Goal: Check status: Check status

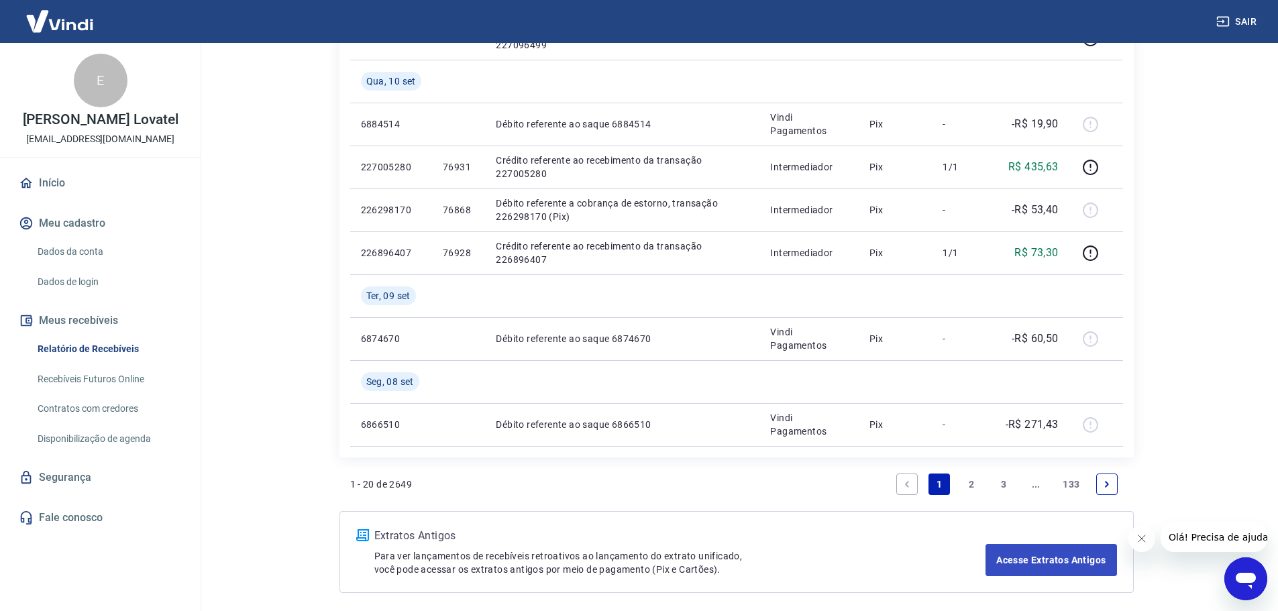
scroll to position [1043, 0]
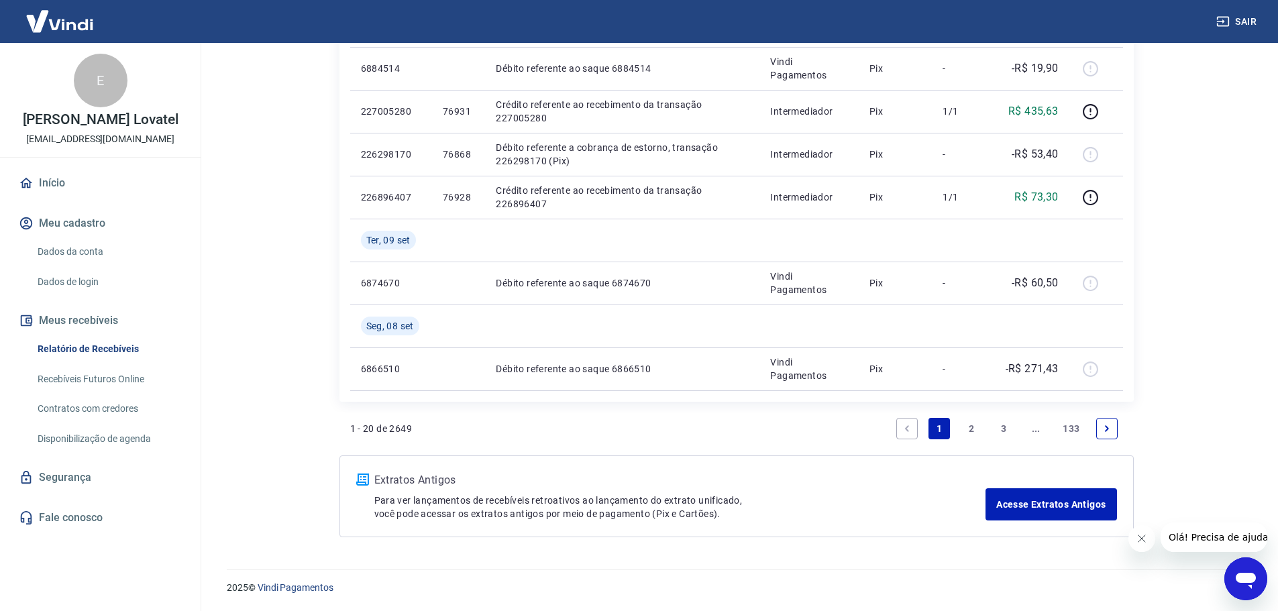
click at [1042, 431] on link "..." at bounding box center [1035, 428] width 21 height 21
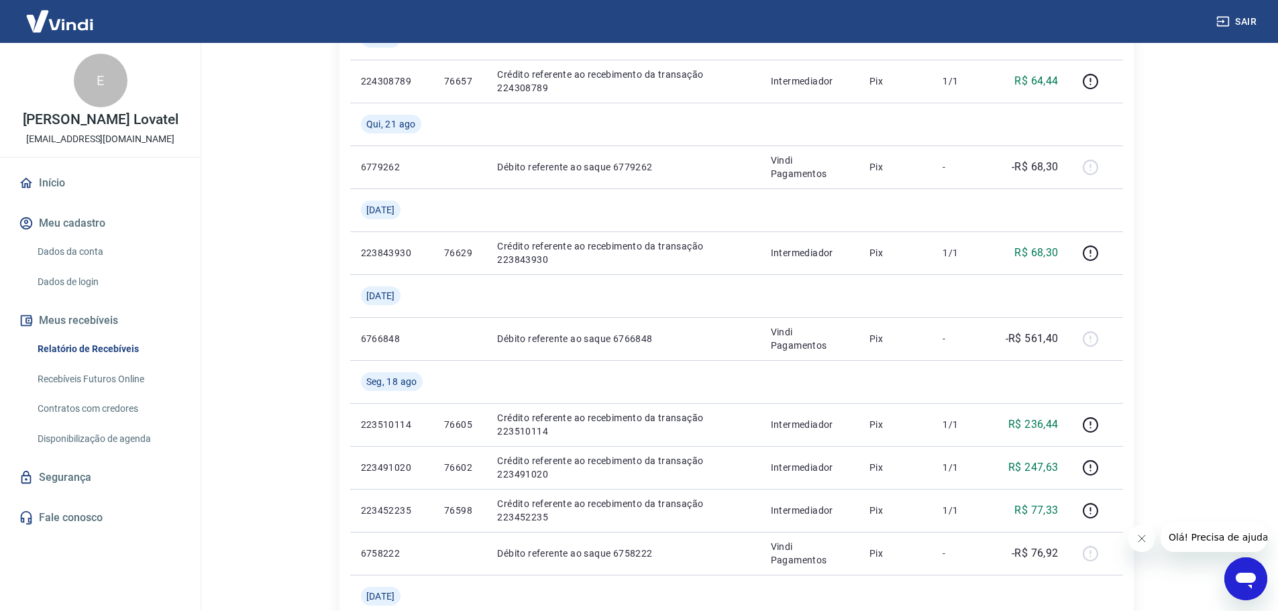
scroll to position [537, 0]
